Goal: Information Seeking & Learning: Learn about a topic

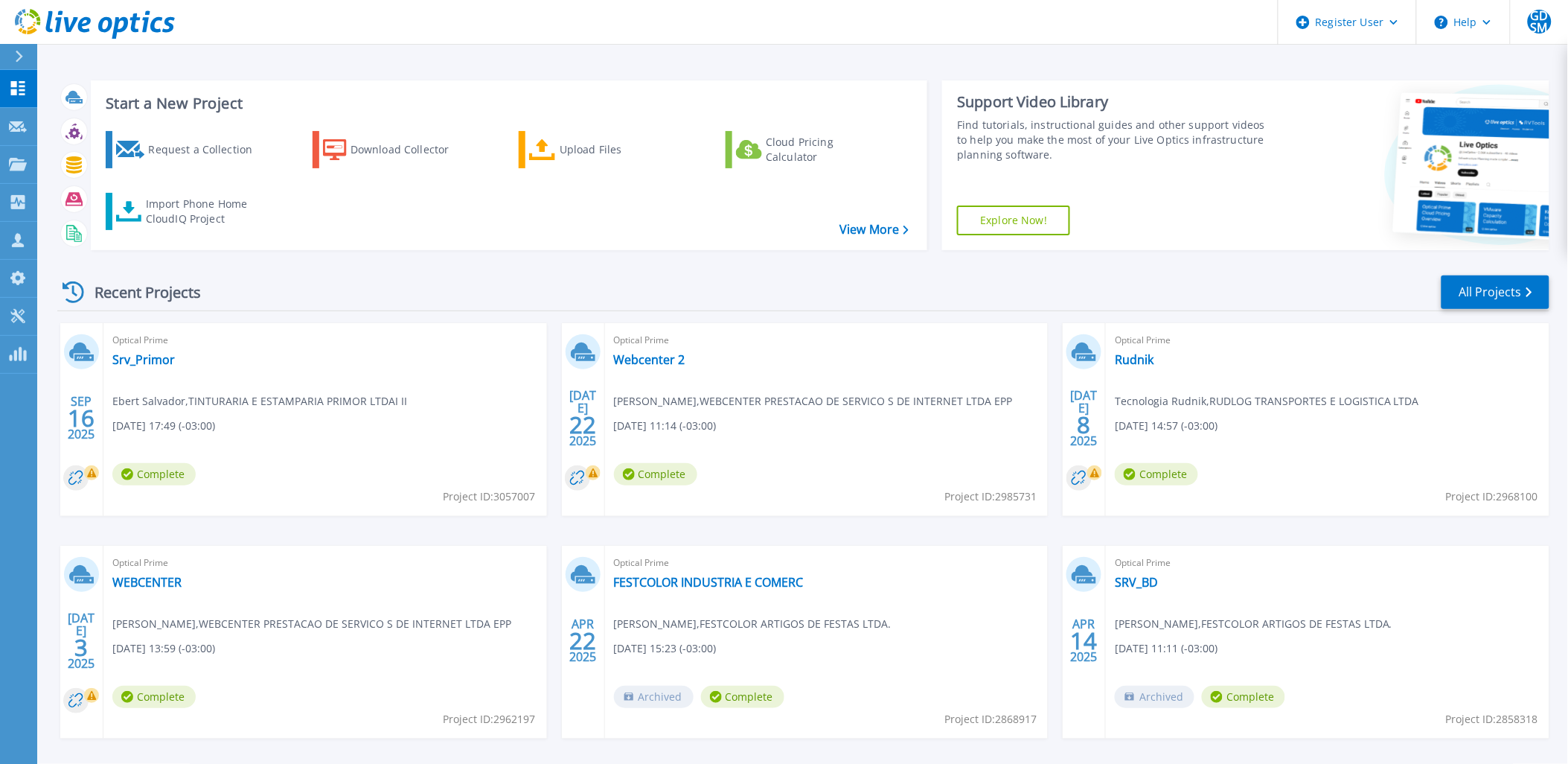
click at [232, 397] on span "Ebert Salvador , TINTURARIA E ESTAMPARIA PRIMOR LTDAI II" at bounding box center [260, 401] width 295 height 16
click at [146, 359] on link "Srv_Primor" at bounding box center [143, 359] width 62 height 14
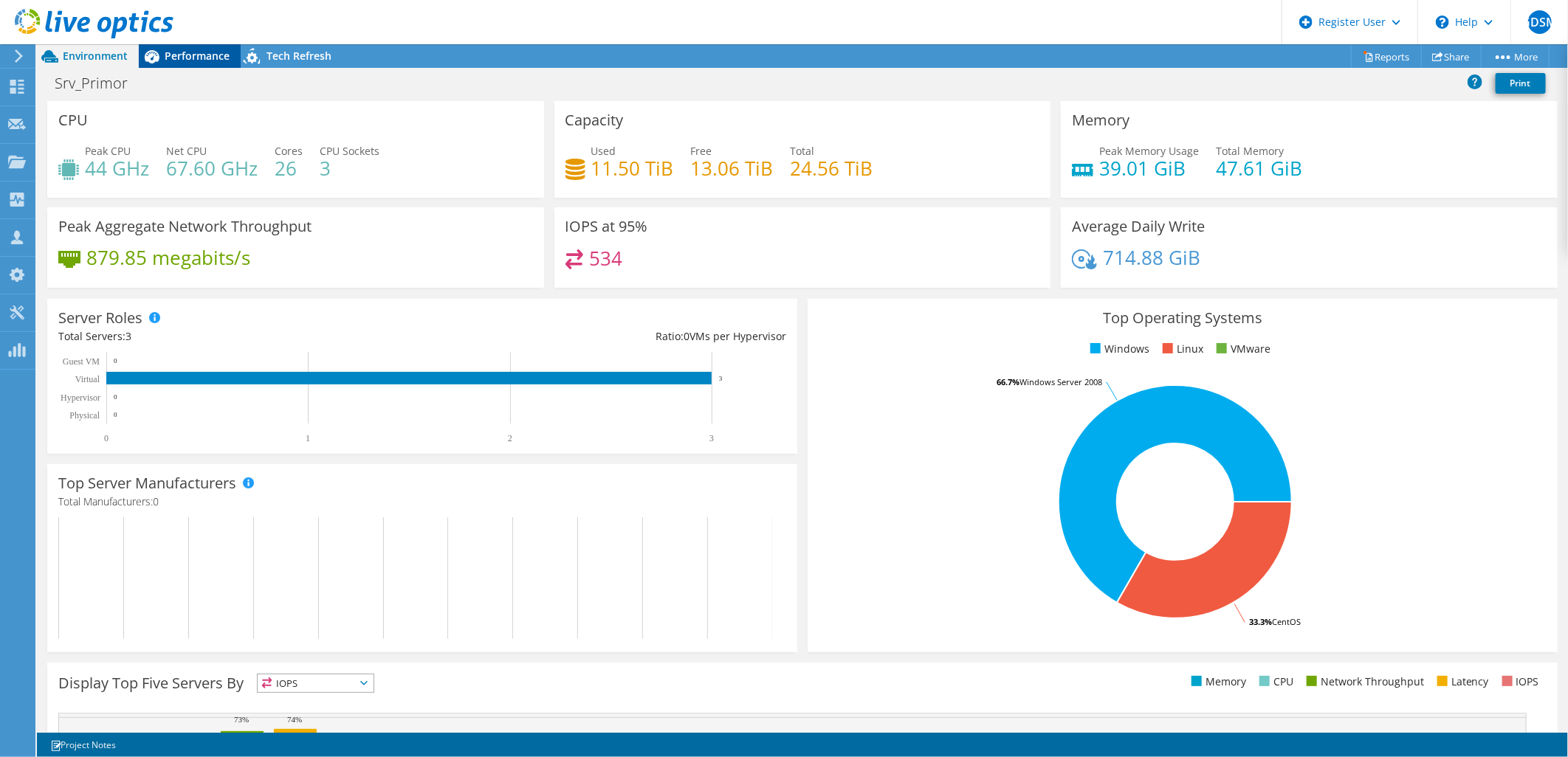
click at [178, 57] on span "Performance" at bounding box center [197, 56] width 65 height 14
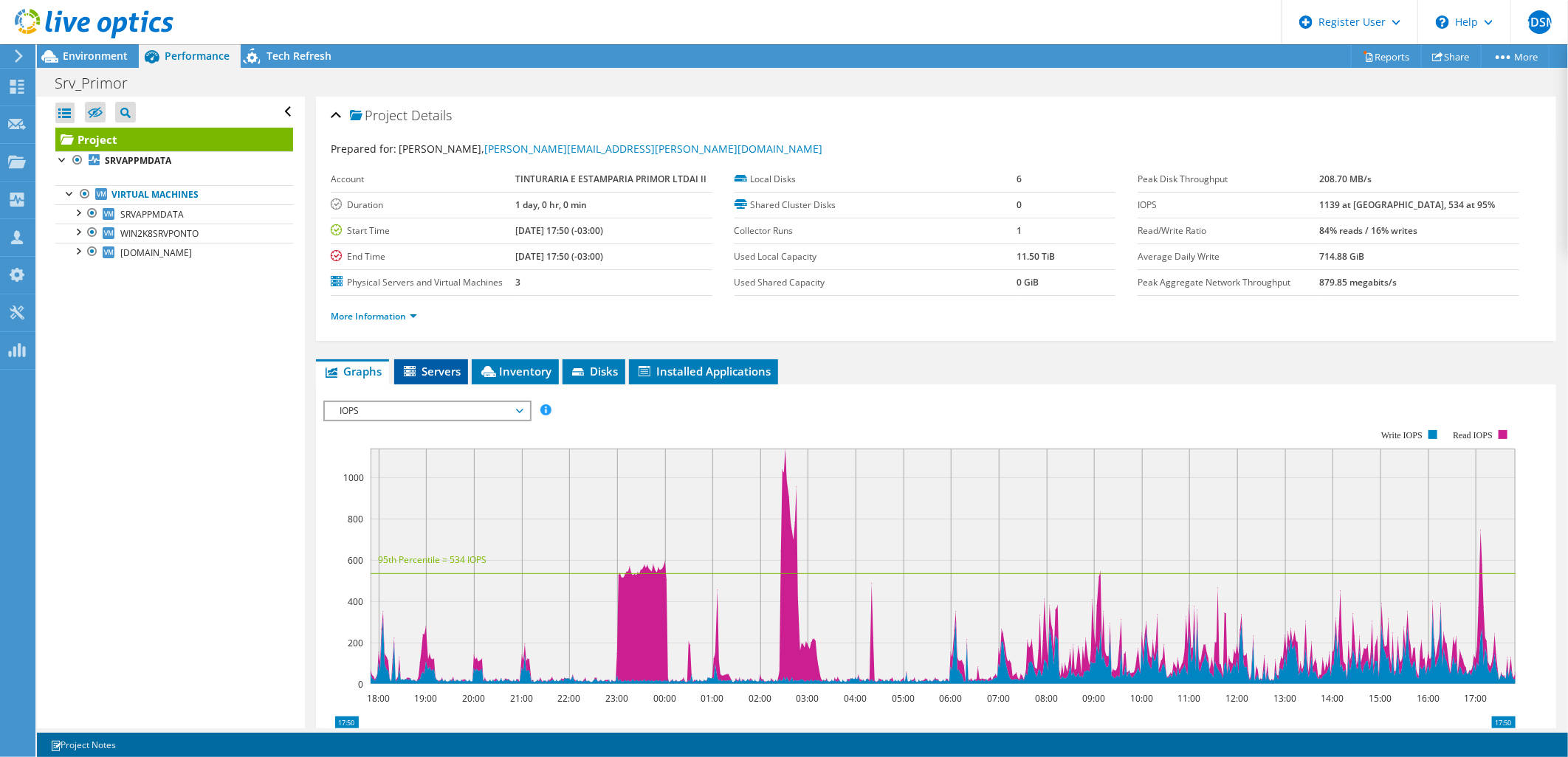
click at [445, 367] on span "Servers" at bounding box center [431, 370] width 59 height 14
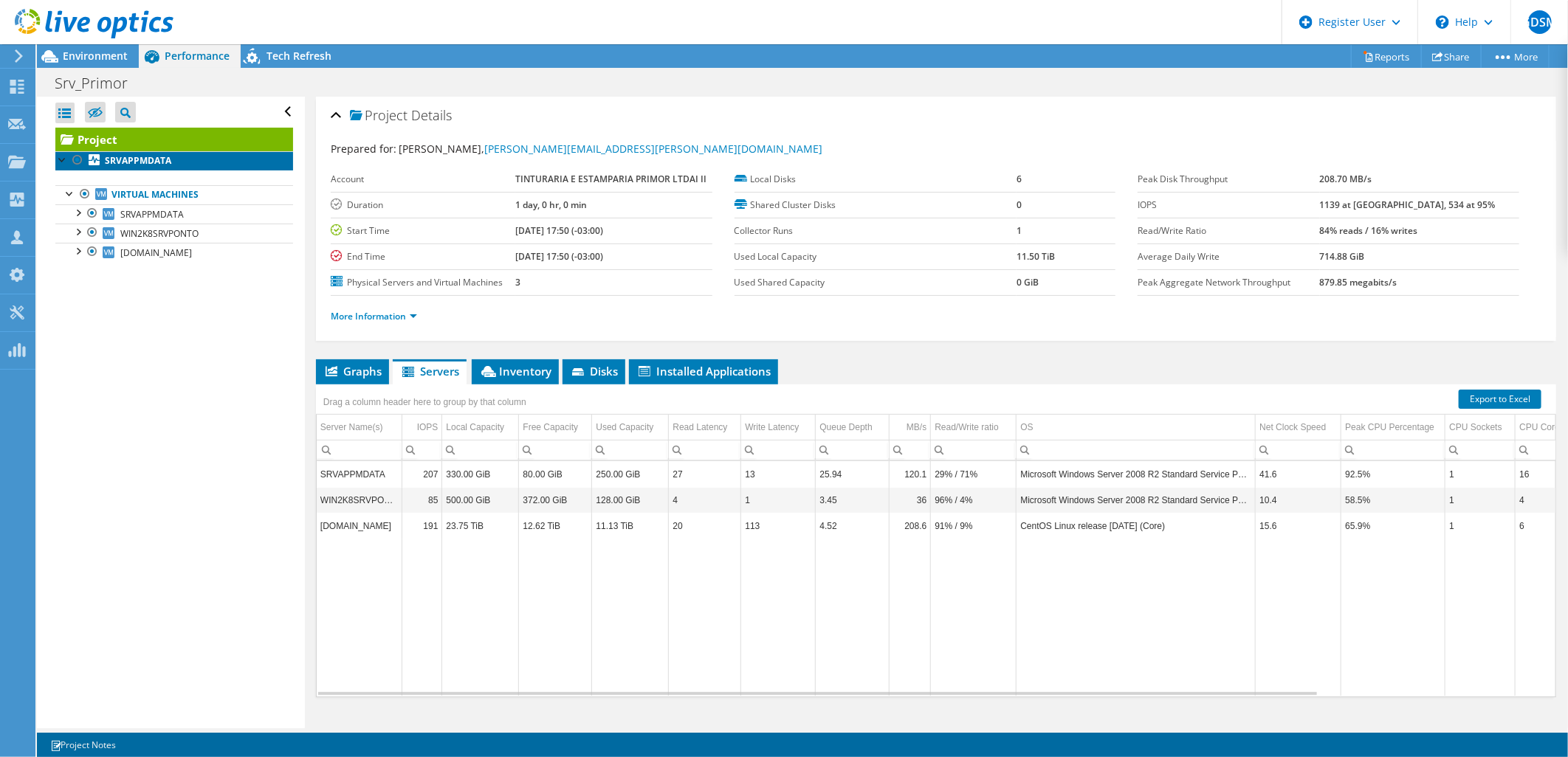
click at [156, 163] on b "SRVAPPMDATA" at bounding box center [138, 160] width 67 height 13
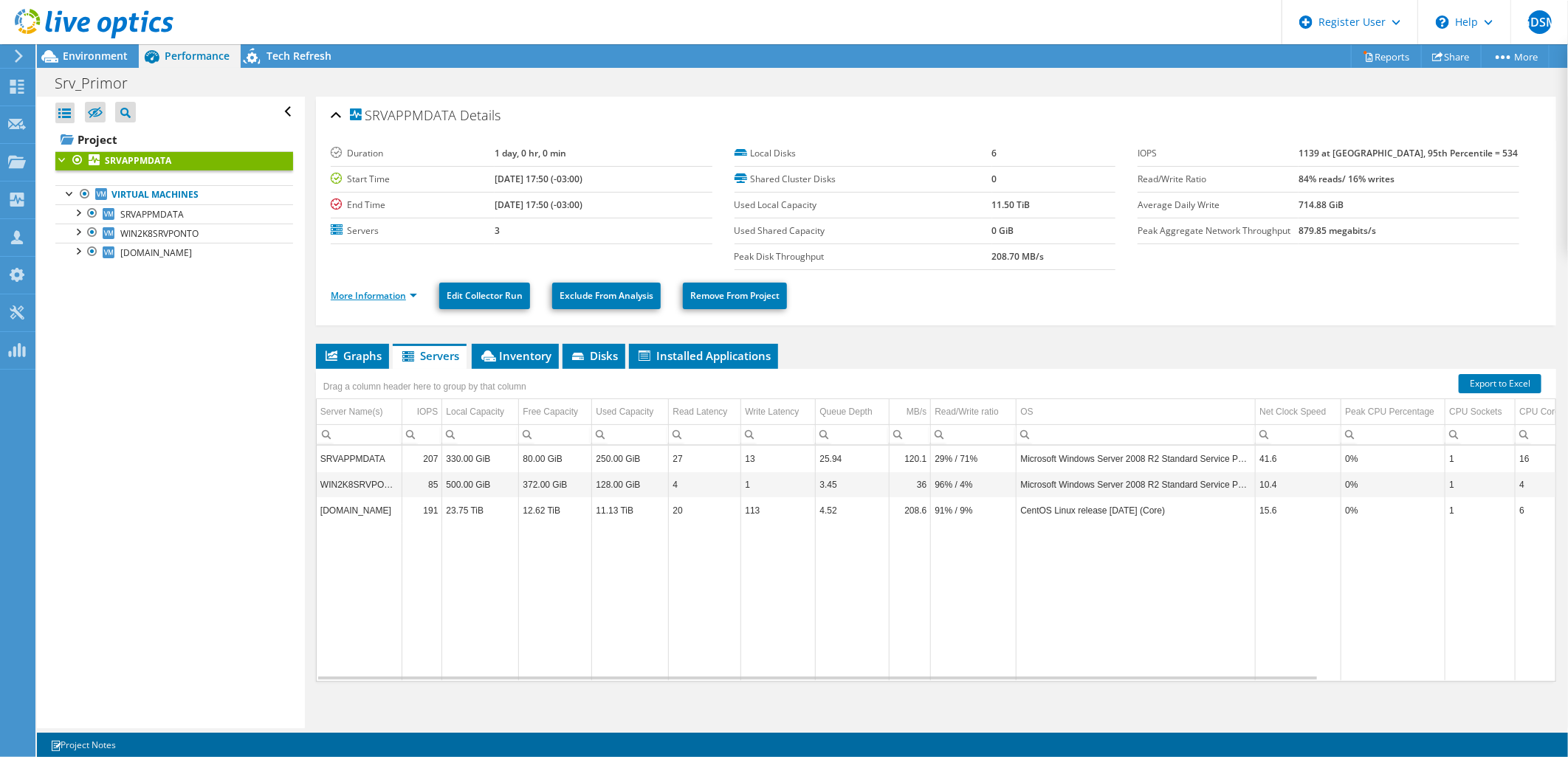
click at [390, 296] on link "More Information" at bounding box center [374, 295] width 86 height 13
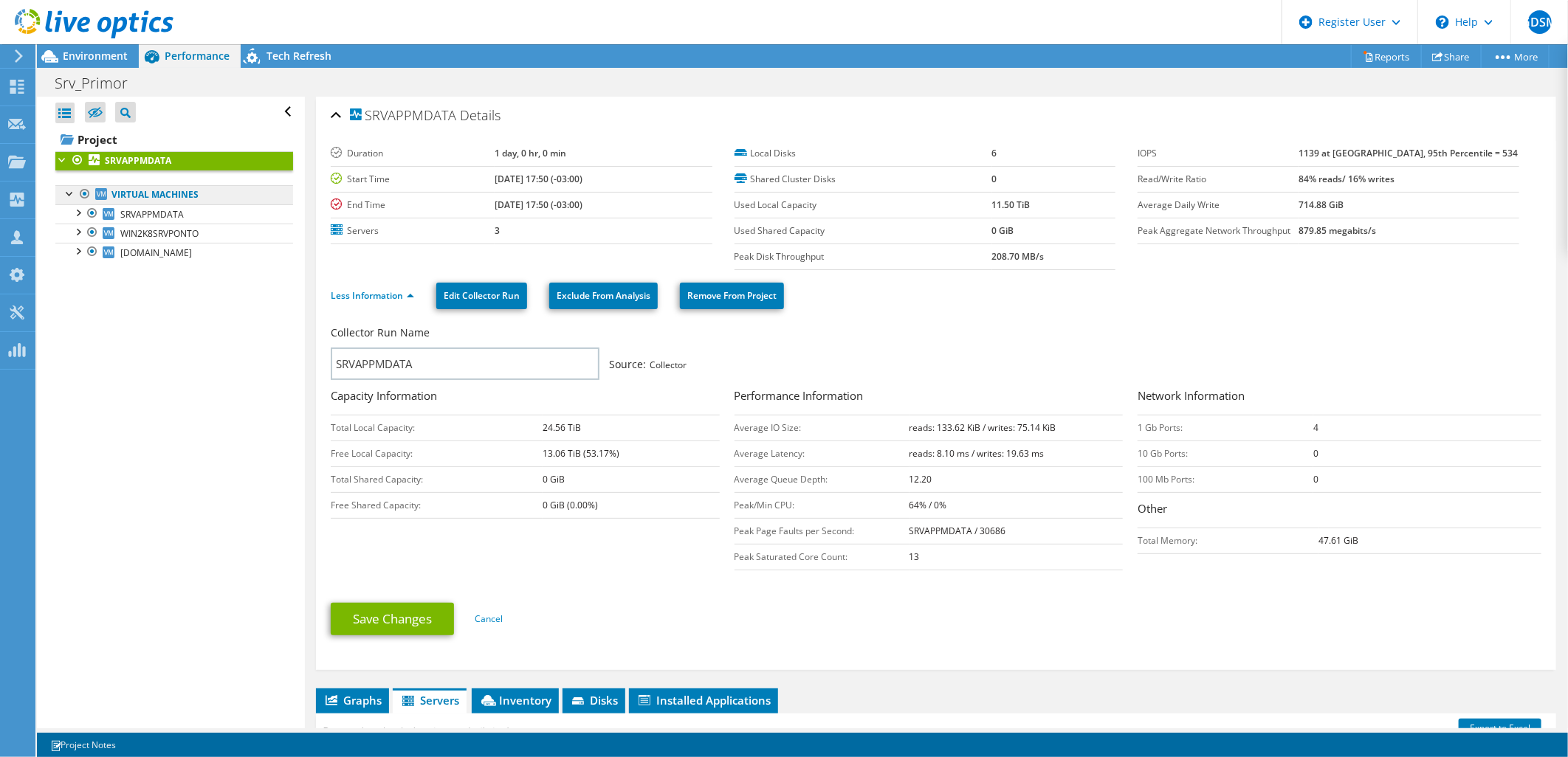
click at [123, 196] on link "Virtual Machines" at bounding box center [175, 194] width 238 height 19
click at [145, 213] on span "SRVAPPMDATA" at bounding box center [152, 214] width 63 height 13
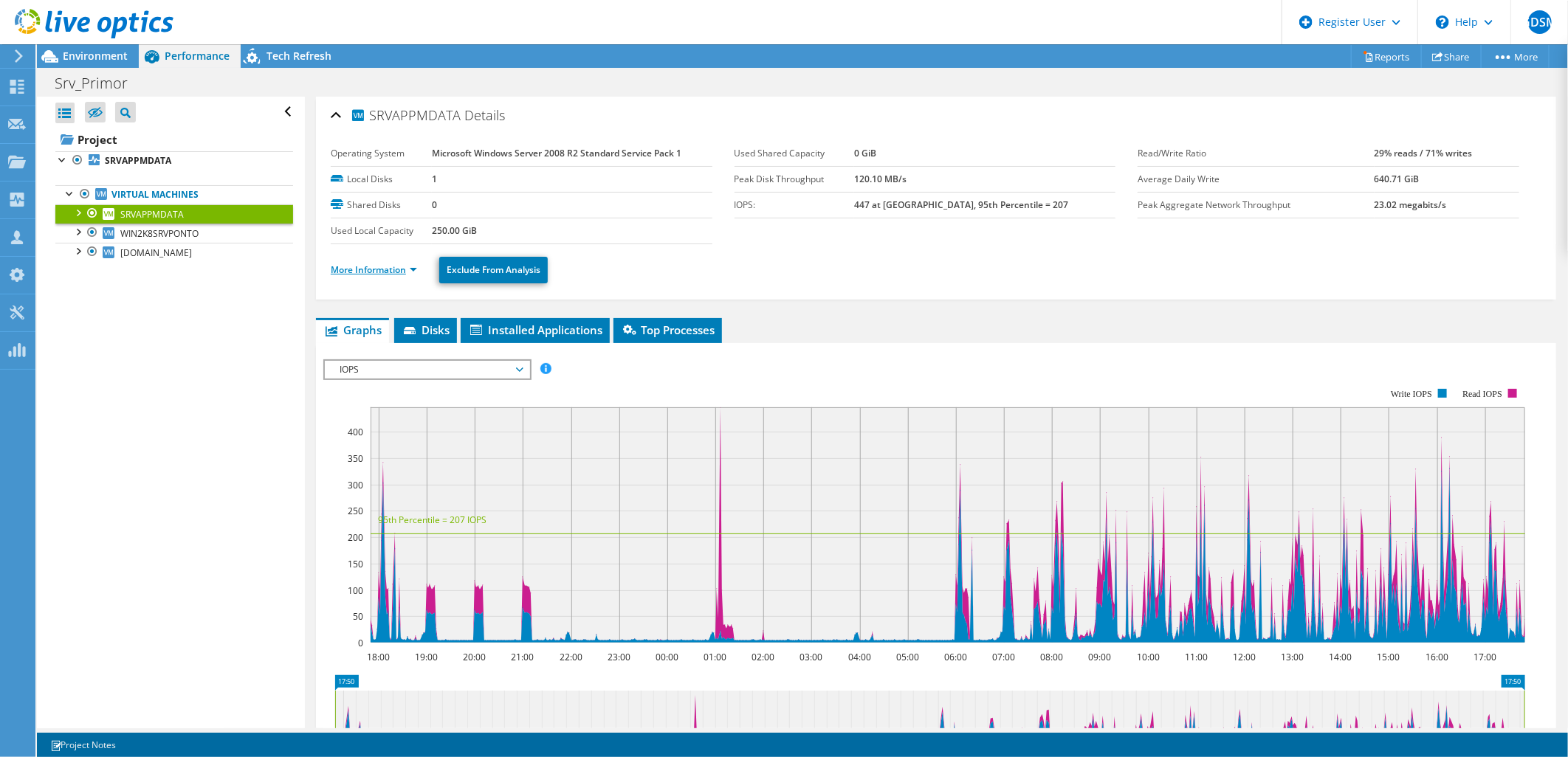
click at [363, 268] on link "More Information" at bounding box center [374, 269] width 86 height 13
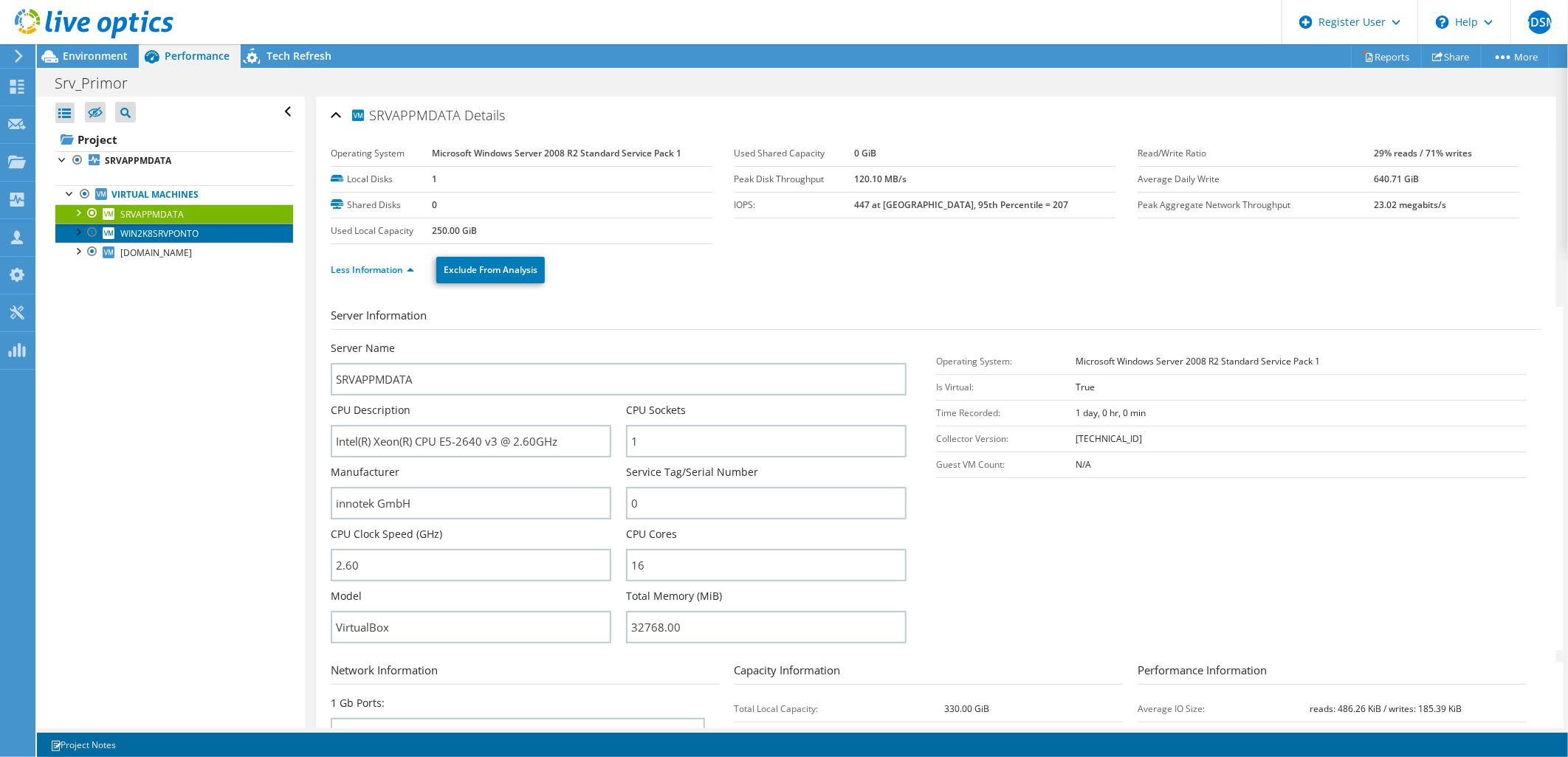
click at [171, 233] on span "WIN2K8SRVPONTO" at bounding box center [160, 233] width 79 height 13
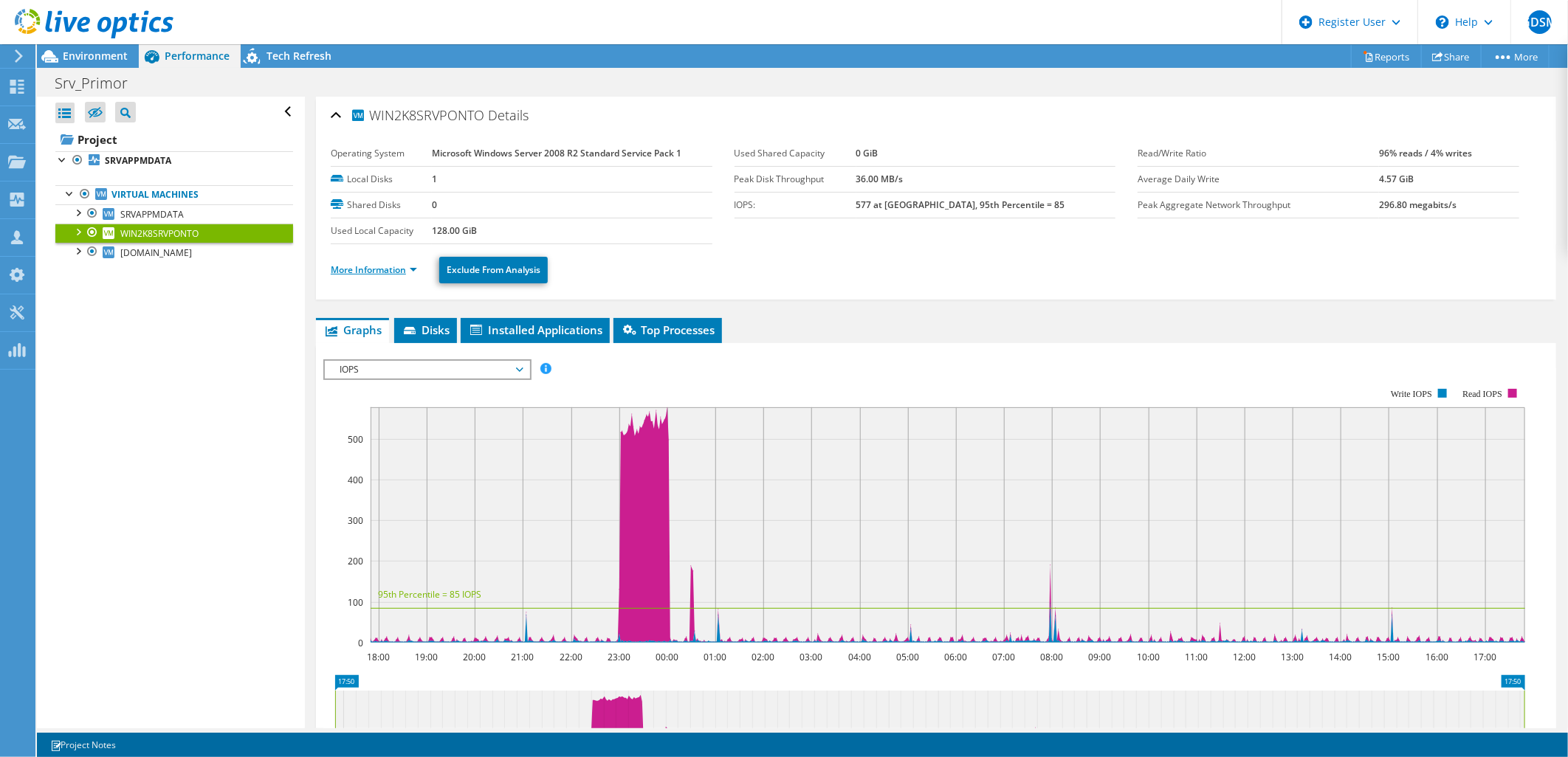
click at [373, 268] on link "More Information" at bounding box center [374, 269] width 86 height 13
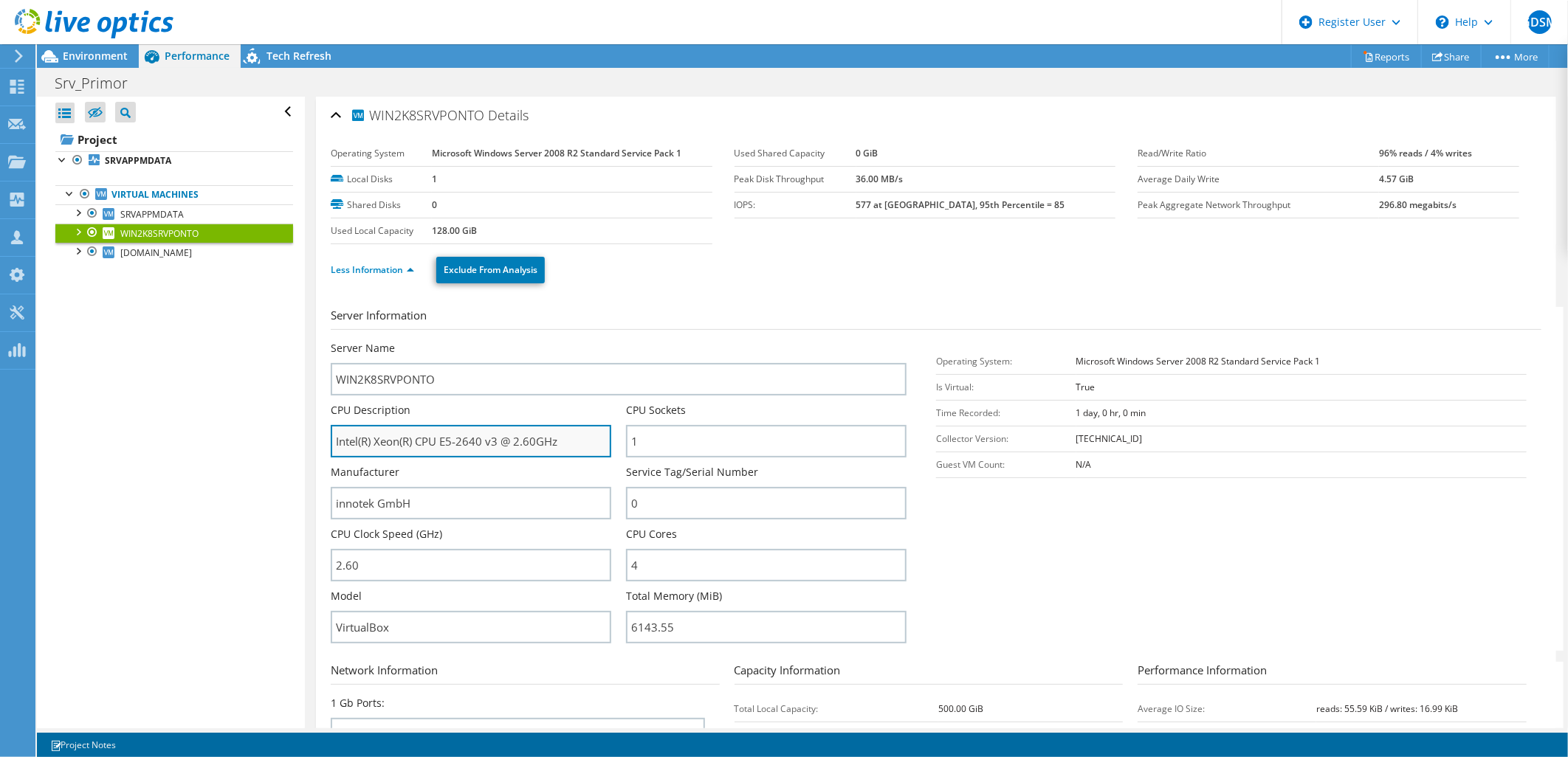
drag, startPoint x: 566, startPoint y: 437, endPoint x: 341, endPoint y: 441, distance: 225.0
click at [341, 441] on input "Intel(R) Xeon(R) CPU E5-2640 v3 @ 2.60GHz" at bounding box center [471, 441] width 280 height 32
click at [512, 443] on input "Intel(R) Xeon(R) CPU E5-2640 v3 @ 2.60GHz" at bounding box center [471, 441] width 280 height 32
drag, startPoint x: 566, startPoint y: 441, endPoint x: 330, endPoint y: 436, distance: 236.1
click at [331, 436] on input "Intel(R) Xeon(R) CPU E5-2640 v3 @ 2.60GHz" at bounding box center [471, 441] width 280 height 32
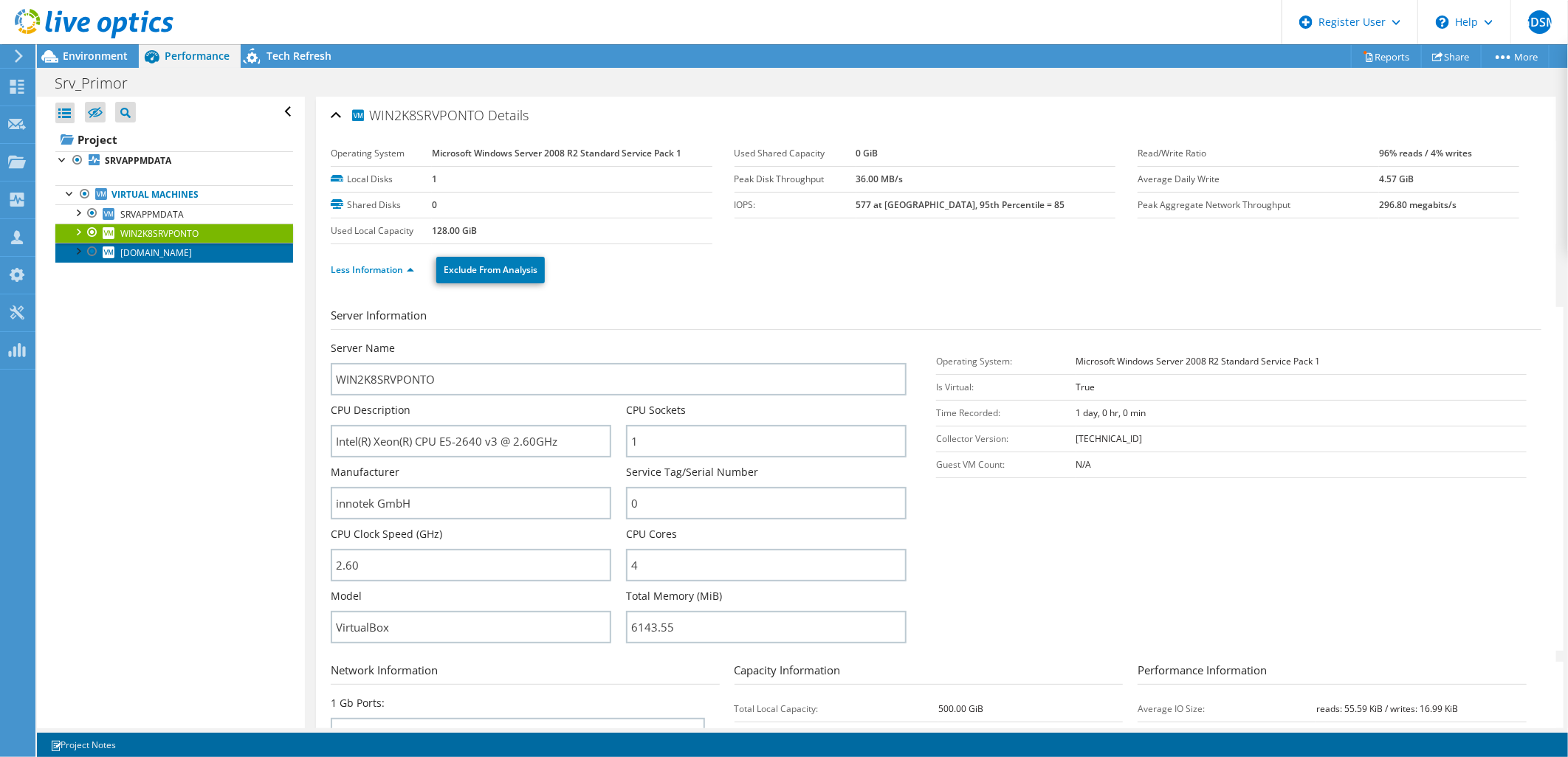
click at [146, 251] on span "[DOMAIN_NAME]" at bounding box center [156, 252] width 72 height 13
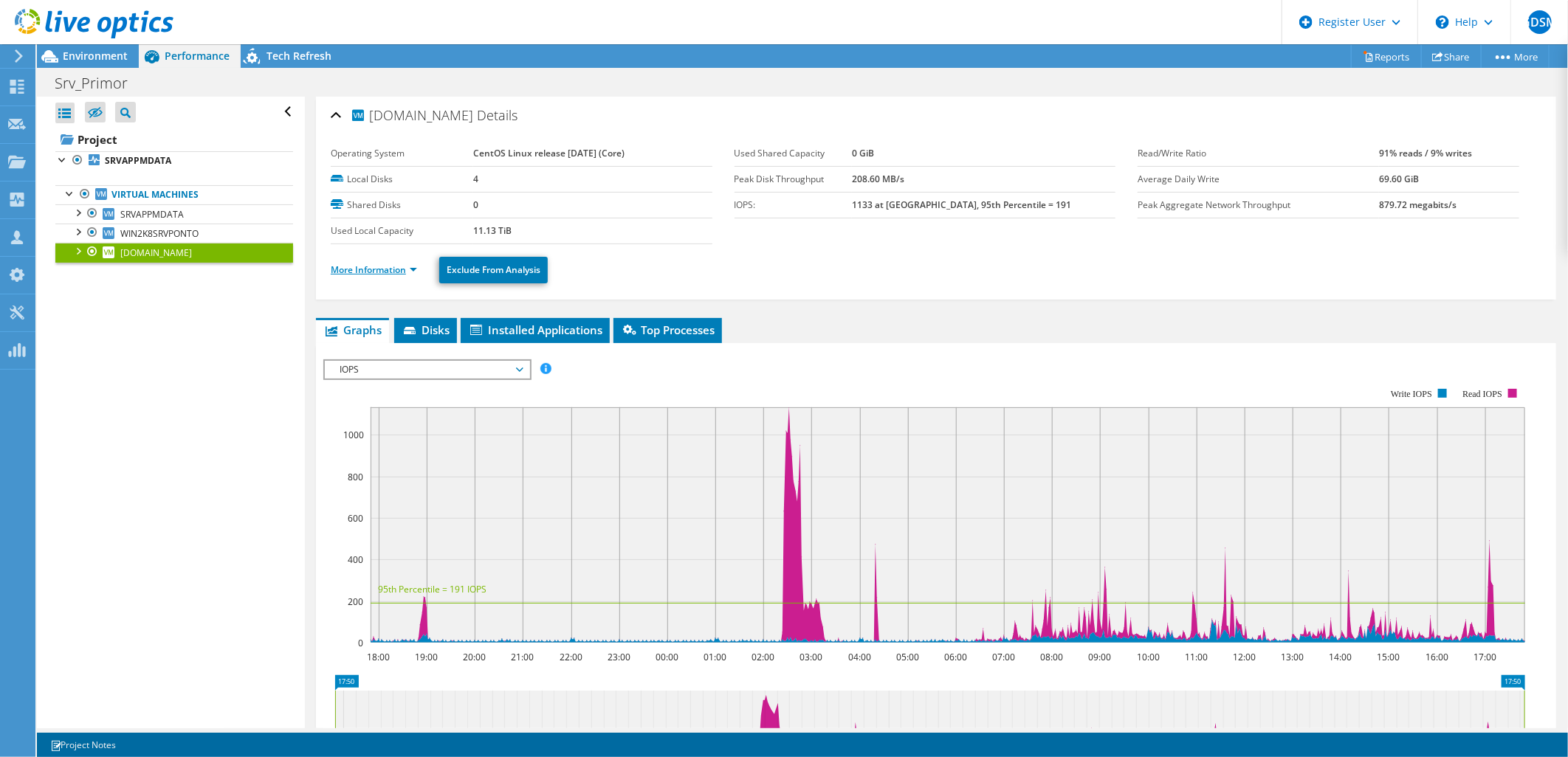
click at [391, 266] on link "More Information" at bounding box center [374, 269] width 86 height 13
